Goal: Information Seeking & Learning: Learn about a topic

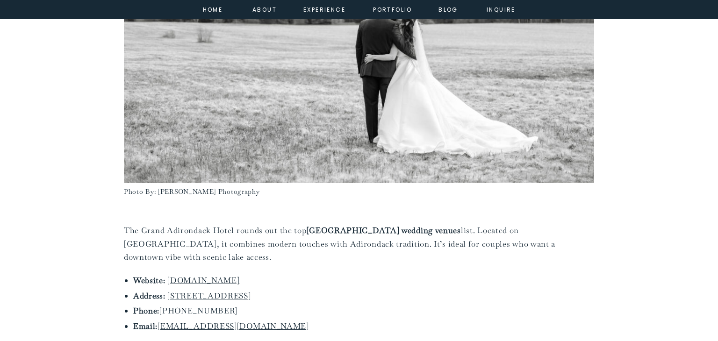
scroll to position [4767, 0]
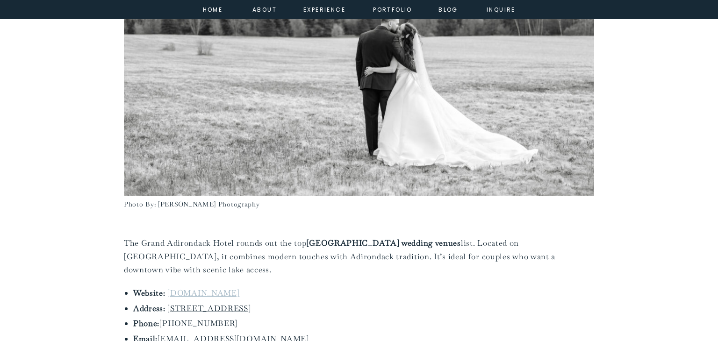
click at [205, 288] on link "[DOMAIN_NAME]" at bounding box center [203, 293] width 72 height 10
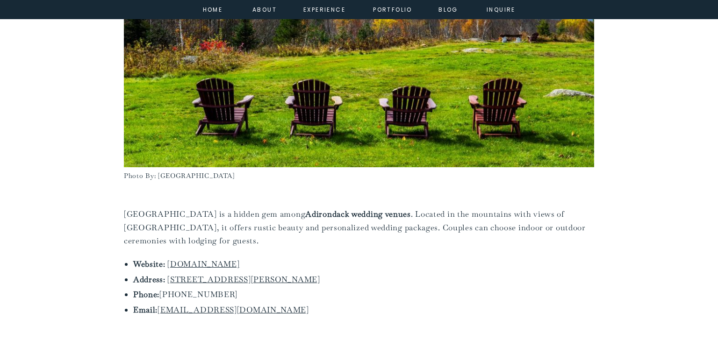
scroll to position [4281, 0]
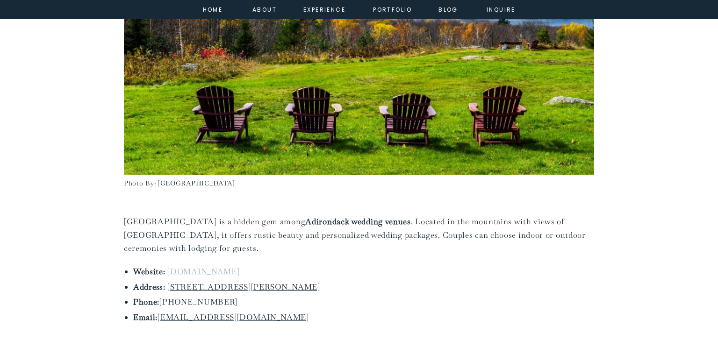
click at [179, 266] on link "[DOMAIN_NAME]" at bounding box center [203, 271] width 72 height 10
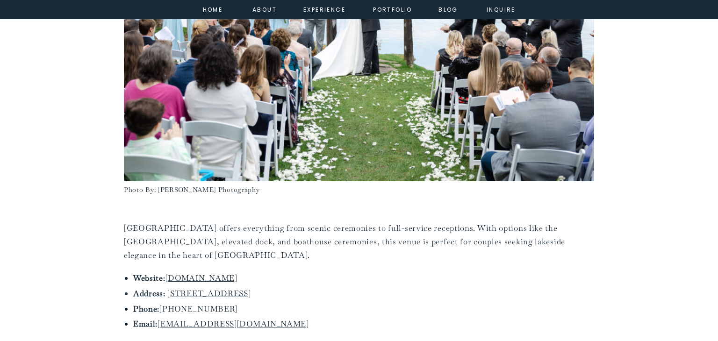
scroll to position [3758, 0]
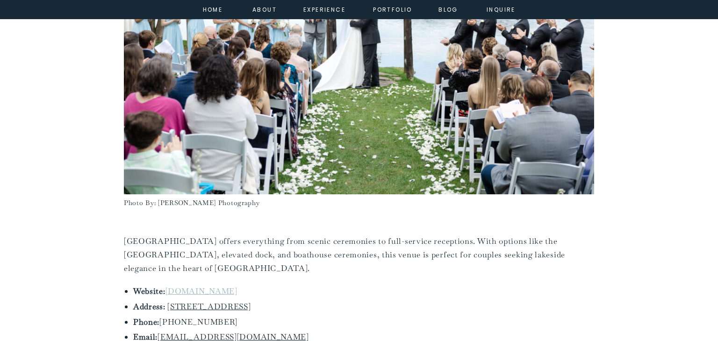
click at [175, 286] on link "[DOMAIN_NAME]" at bounding box center [201, 291] width 72 height 10
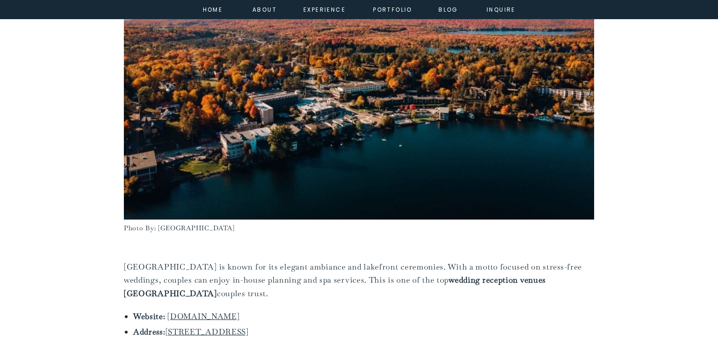
scroll to position [2785, 0]
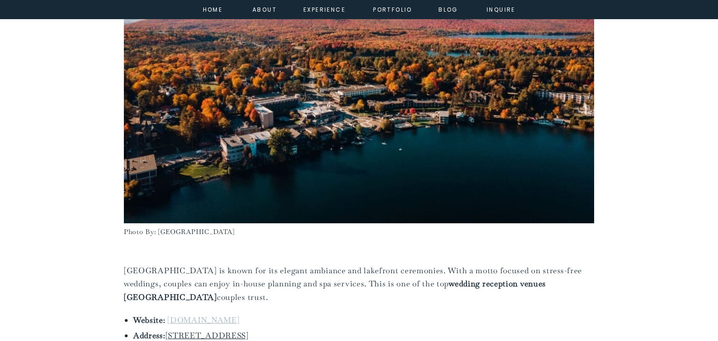
click at [193, 315] on link "[DOMAIN_NAME]" at bounding box center [203, 320] width 72 height 10
click at [14, 109] on div "Vendor Highlights Lake Placid Wedding Venues – Our Favorite Options for your Bi…" at bounding box center [359, 118] width 718 height 5687
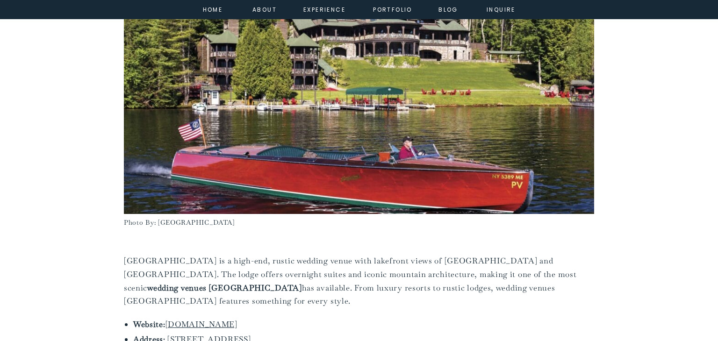
scroll to position [2281, 0]
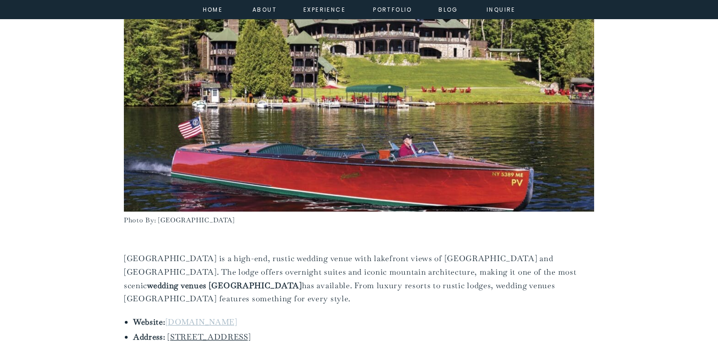
click at [171, 317] on link "[DOMAIN_NAME]" at bounding box center [201, 322] width 72 height 10
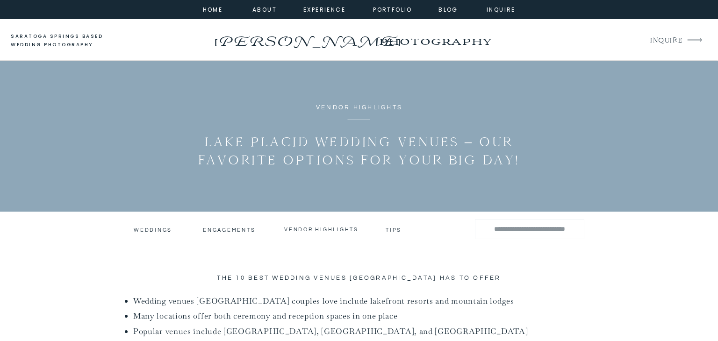
scroll to position [2281, 0]
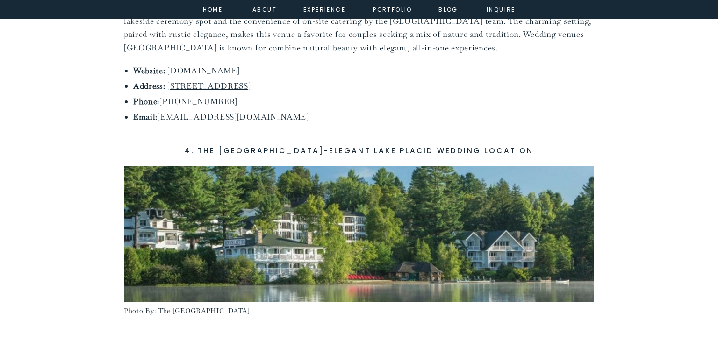
scroll to position [1739, 0]
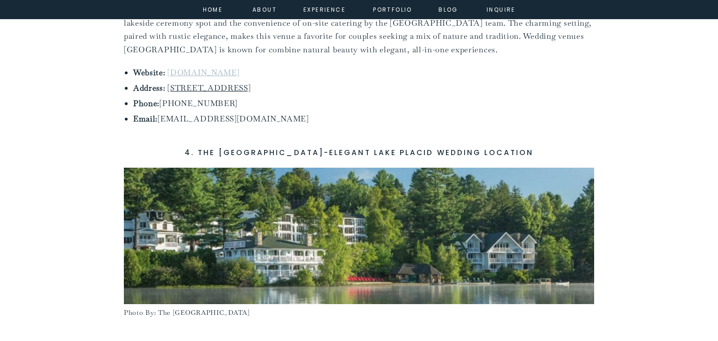
click at [191, 67] on link "[DOMAIN_NAME]" at bounding box center [203, 72] width 72 height 10
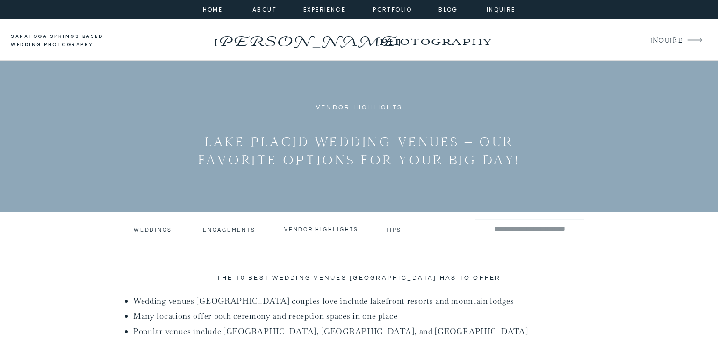
scroll to position [1739, 0]
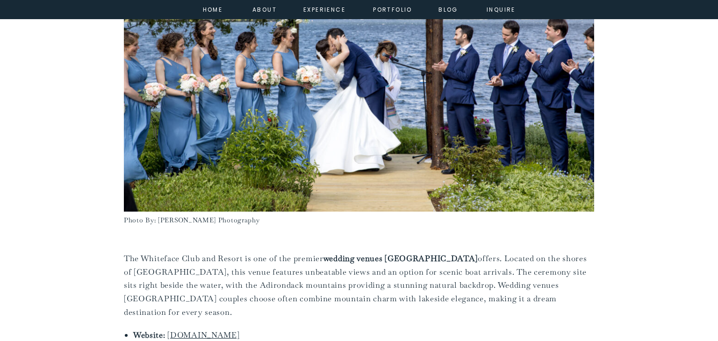
scroll to position [561, 0]
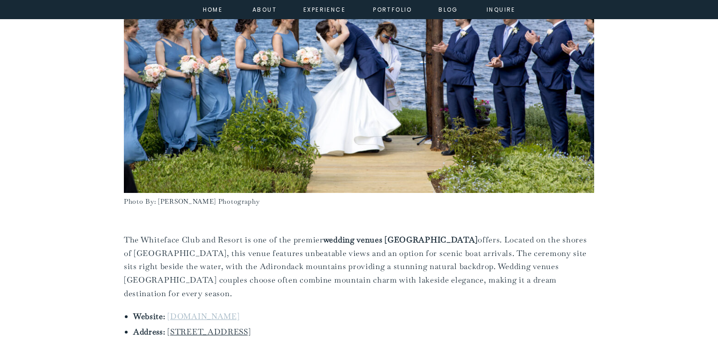
click at [209, 311] on link "[DOMAIN_NAME]" at bounding box center [203, 316] width 72 height 10
